Goal: Navigation & Orientation: Find specific page/section

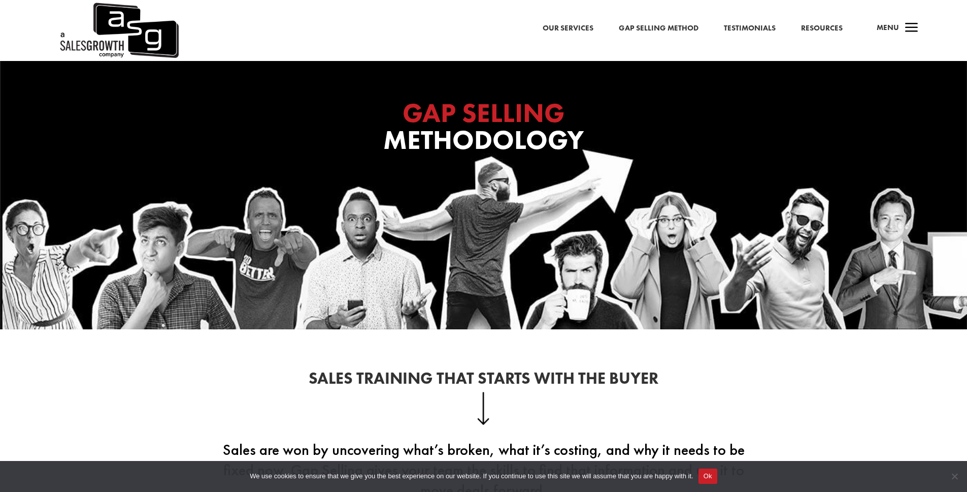
scroll to position [145, 0]
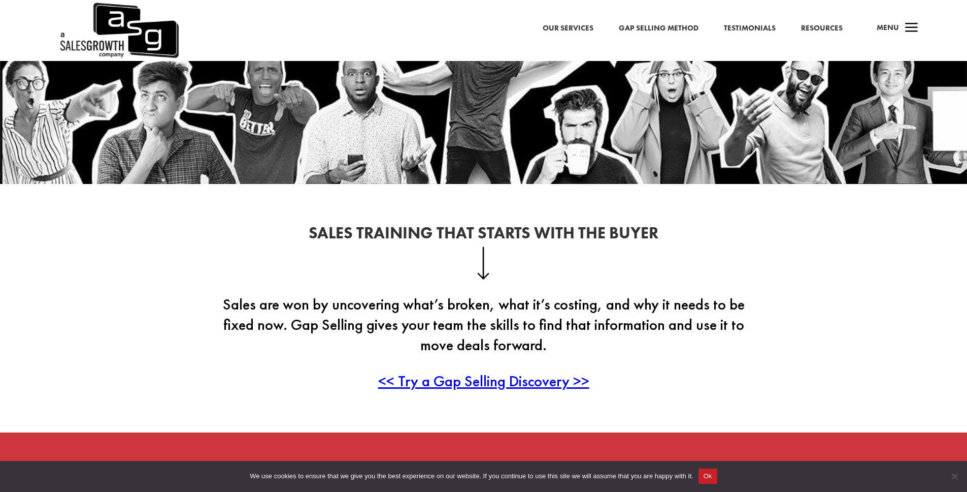
click at [460, 382] on span "<< Try a Gap Selling Discovery >>" at bounding box center [483, 381] width 211 height 20
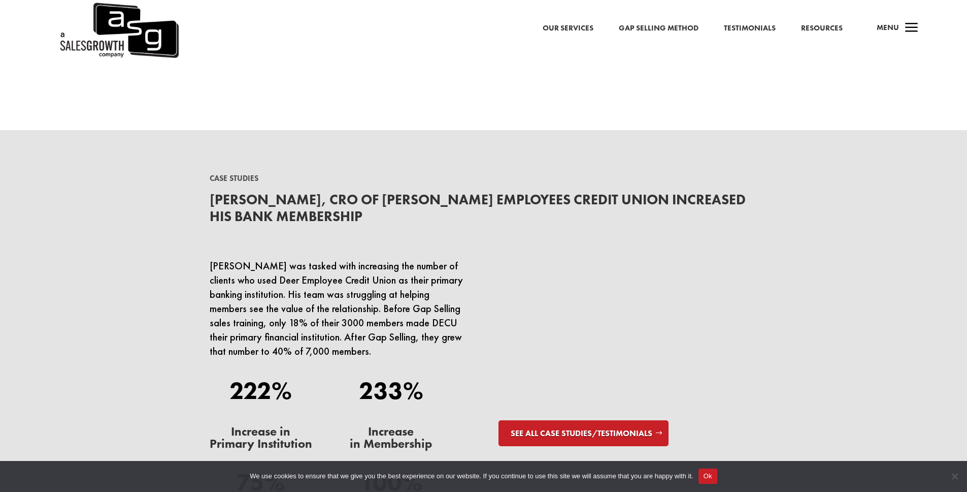
scroll to position [2739, 0]
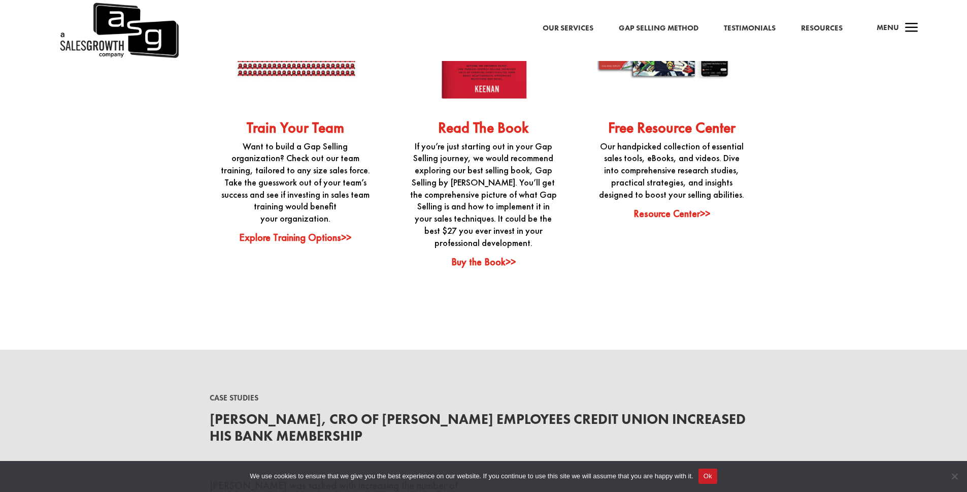
click at [674, 207] on link "Resource Center>>" at bounding box center [672, 213] width 77 height 13
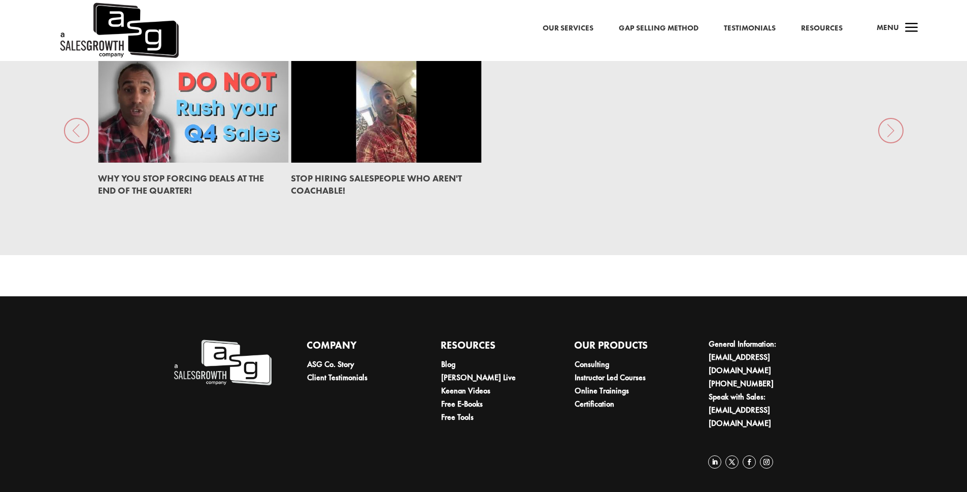
scroll to position [1342, 0]
